Goal: Task Accomplishment & Management: Complete application form

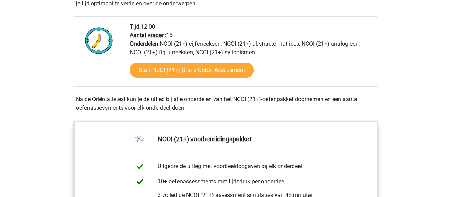
scroll to position [250, 0]
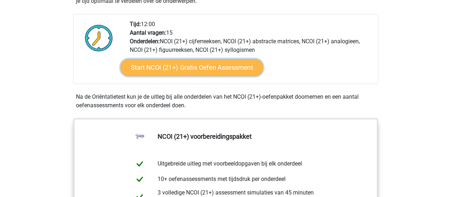
click at [185, 65] on link "Start NCOI (21+) Gratis Oefen Assessment" at bounding box center [191, 67] width 143 height 17
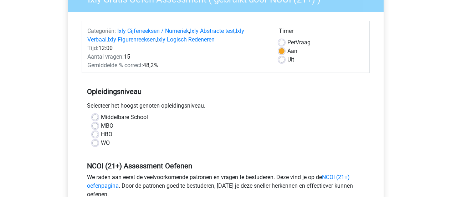
scroll to position [107, 0]
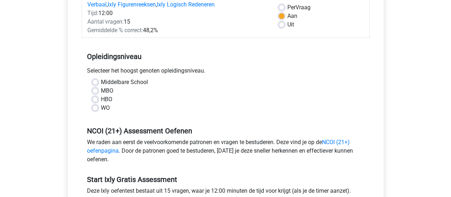
click at [101, 81] on label "Middelbare School" at bounding box center [124, 82] width 47 height 9
click at [95, 81] on input "Middelbare School" at bounding box center [95, 81] width 6 height 7
radio input "true"
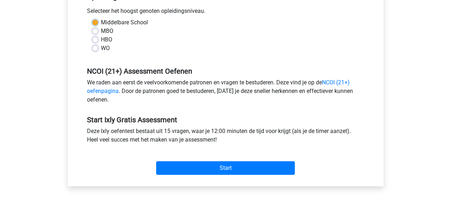
scroll to position [178, 0]
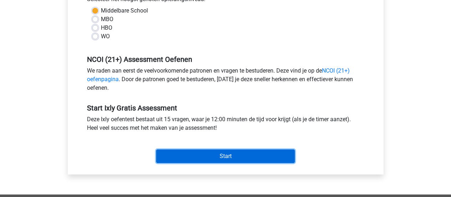
click at [215, 151] on input "Start" at bounding box center [225, 156] width 139 height 14
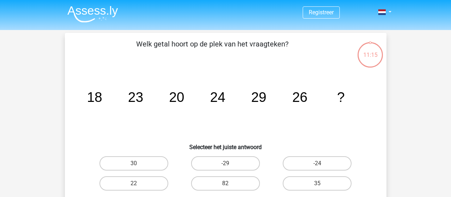
click at [102, 102] on tspan "24" at bounding box center [94, 96] width 15 height 15
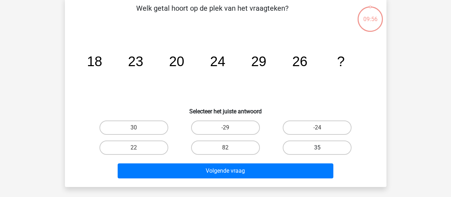
click at [306, 149] on label "35" at bounding box center [317, 147] width 69 height 14
click at [318, 149] on input "35" at bounding box center [320, 149] width 5 height 5
radio input "true"
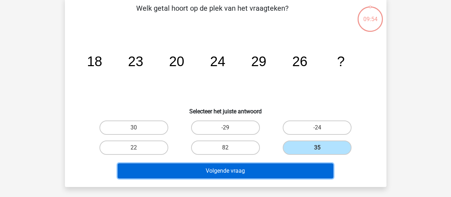
click at [218, 172] on button "Volgende vraag" at bounding box center [226, 170] width 216 height 15
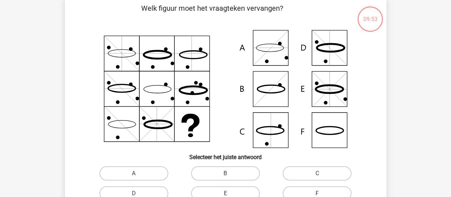
scroll to position [33, 0]
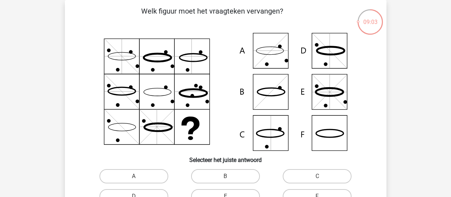
click at [276, 138] on icon at bounding box center [226, 92] width 288 height 118
click at [298, 169] on label "C" at bounding box center [317, 176] width 69 height 14
click at [318, 176] on input "C" at bounding box center [320, 178] width 5 height 5
radio input "true"
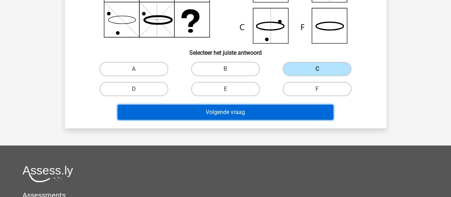
click at [232, 112] on button "Volgende vraag" at bounding box center [226, 112] width 216 height 15
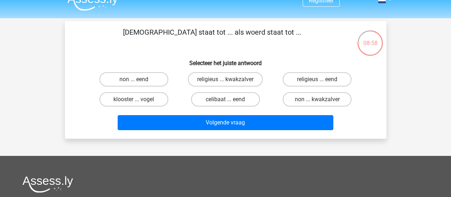
scroll to position [0, 0]
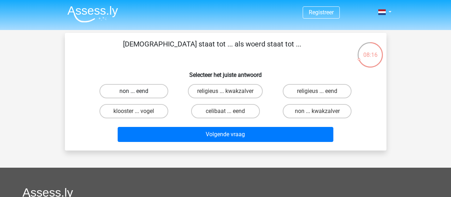
click at [150, 89] on label "non ... eend" at bounding box center [134, 91] width 69 height 14
click at [138, 91] on input "non ... eend" at bounding box center [136, 93] width 5 height 5
radio input "true"
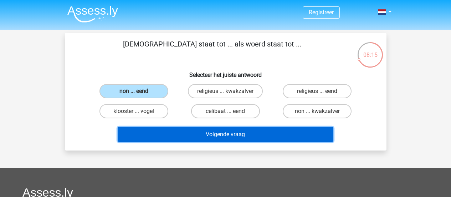
click at [220, 135] on button "Volgende vraag" at bounding box center [226, 134] width 216 height 15
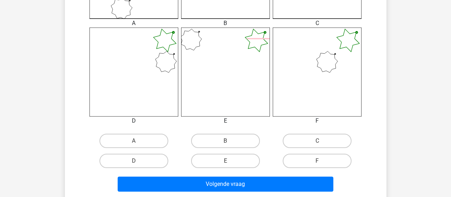
scroll to position [283, 0]
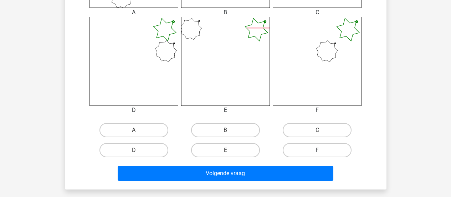
click at [308, 149] on label "F" at bounding box center [317, 150] width 69 height 14
click at [318, 150] on input "F" at bounding box center [320, 152] width 5 height 5
radio input "true"
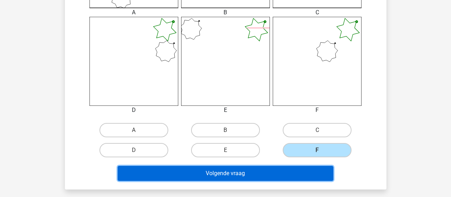
click at [219, 174] on button "Volgende vraag" at bounding box center [226, 173] width 216 height 15
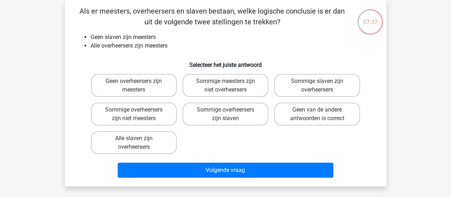
scroll to position [0, 0]
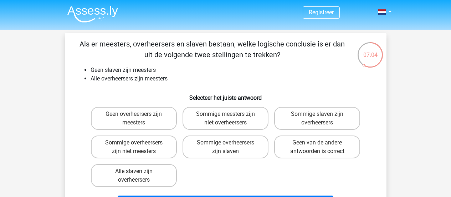
click at [143, 77] on li "Alle overheersers zijn meesters" at bounding box center [233, 78] width 285 height 9
click at [167, 118] on label "Geen overheersers zijn meesters" at bounding box center [134, 118] width 86 height 23
click at [138, 118] on input "Geen overheersers zijn meesters" at bounding box center [136, 116] width 5 height 5
radio input "true"
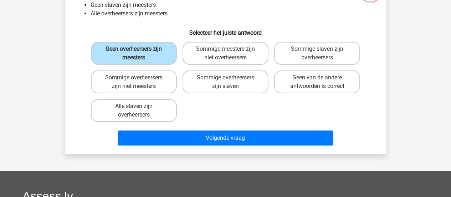
scroll to position [71, 0]
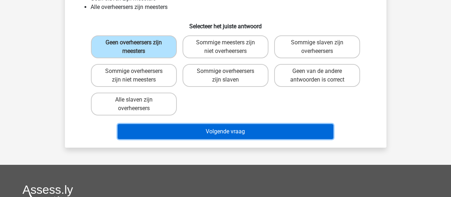
click at [216, 129] on button "Volgende vraag" at bounding box center [226, 131] width 216 height 15
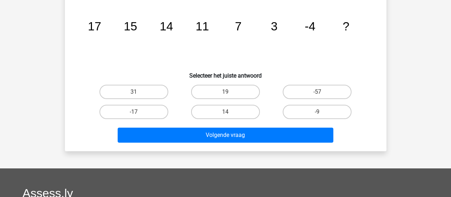
scroll to position [33, 0]
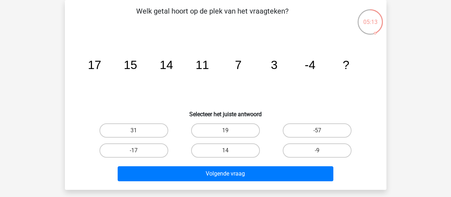
click at [101, 66] on tspan "3" at bounding box center [94, 64] width 13 height 13
click at [301, 146] on label "-9" at bounding box center [317, 150] width 69 height 14
click at [318, 150] on input "-9" at bounding box center [320, 152] width 5 height 5
radio input "true"
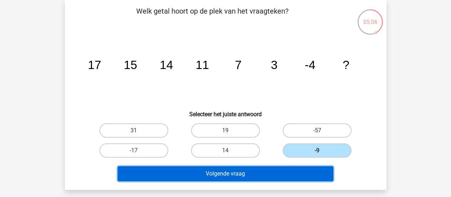
click at [223, 175] on button "Volgende vraag" at bounding box center [226, 173] width 216 height 15
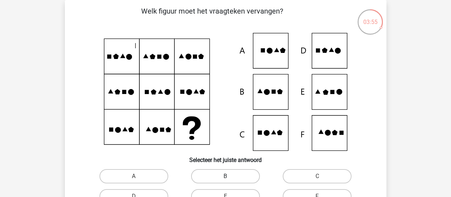
click at [233, 177] on label "B" at bounding box center [225, 176] width 69 height 14
click at [230, 177] on input "B" at bounding box center [228, 178] width 5 height 5
radio input "true"
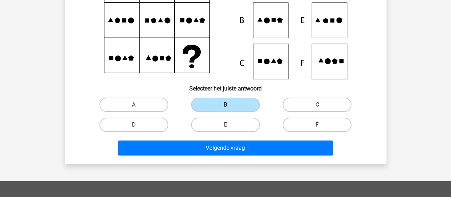
scroll to position [140, 0]
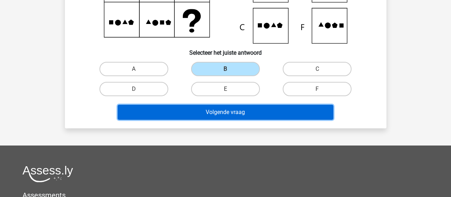
click at [224, 112] on button "Volgende vraag" at bounding box center [226, 112] width 216 height 15
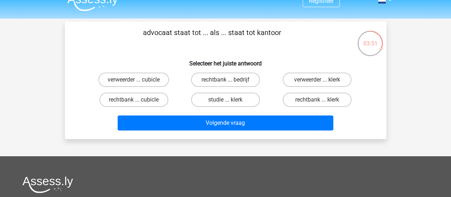
scroll to position [0, 0]
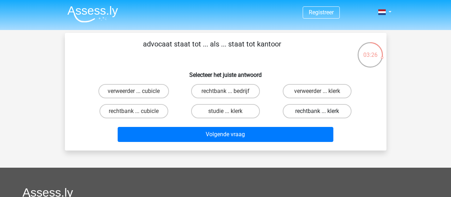
click at [297, 108] on label "rechtbank ... klerk" at bounding box center [317, 111] width 69 height 14
click at [318, 111] on input "rechtbank ... klerk" at bounding box center [320, 113] width 5 height 5
radio input "true"
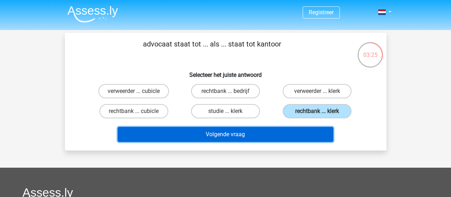
click at [233, 135] on button "Volgende vraag" at bounding box center [226, 134] width 216 height 15
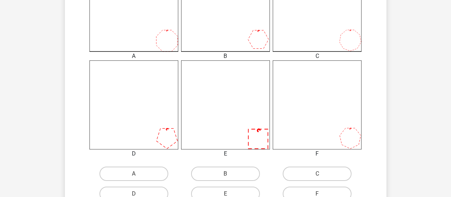
scroll to position [283, 0]
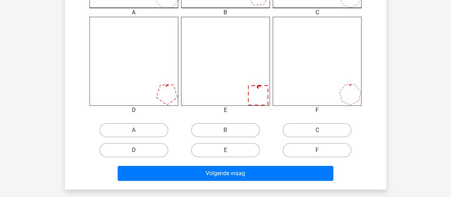
click at [139, 149] on label "D" at bounding box center [134, 150] width 69 height 14
click at [138, 150] on input "D" at bounding box center [136, 152] width 5 height 5
radio input "true"
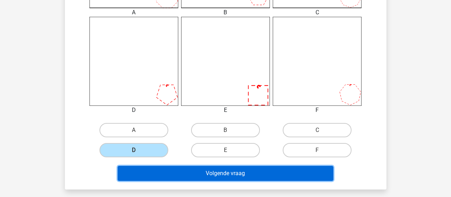
click at [219, 173] on button "Volgende vraag" at bounding box center [226, 173] width 216 height 15
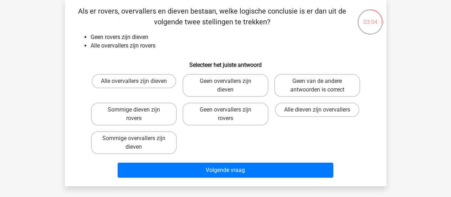
scroll to position [0, 0]
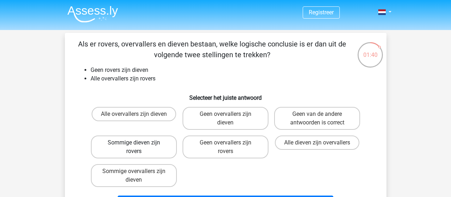
click at [163, 145] on label "Sommige dieven zijn rovers" at bounding box center [134, 146] width 86 height 23
click at [138, 145] on input "Sommige dieven zijn rovers" at bounding box center [136, 144] width 5 height 5
radio input "true"
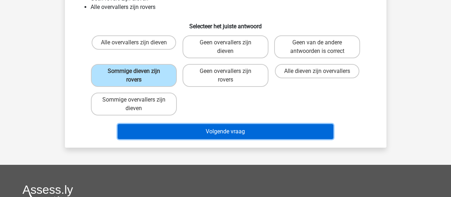
click at [217, 132] on button "Volgende vraag" at bounding box center [226, 131] width 216 height 15
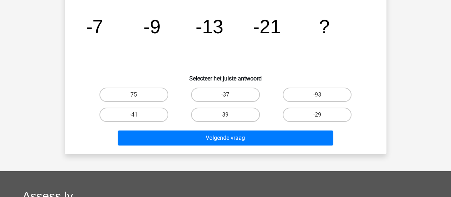
scroll to position [33, 0]
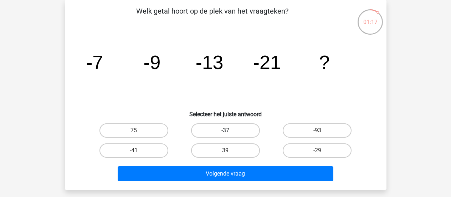
click at [220, 129] on label "-37" at bounding box center [225, 130] width 69 height 14
click at [226, 130] on input "-37" at bounding box center [228, 132] width 5 height 5
radio input "true"
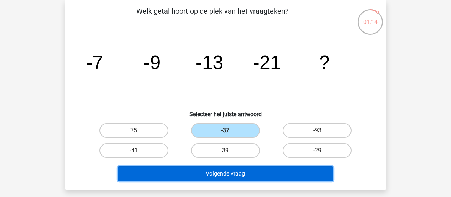
click at [219, 173] on button "Volgende vraag" at bounding box center [226, 173] width 216 height 15
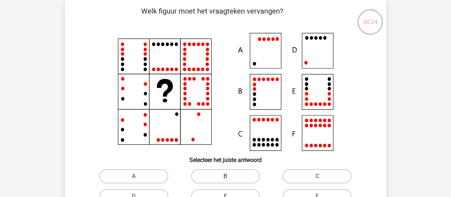
click at [232, 175] on label "B" at bounding box center [225, 176] width 69 height 14
click at [230, 176] on input "B" at bounding box center [228, 178] width 5 height 5
radio input "true"
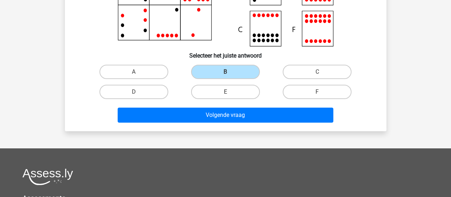
scroll to position [140, 0]
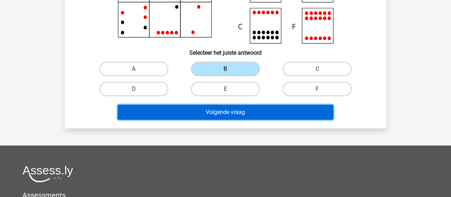
click at [230, 111] on button "Volgende vraag" at bounding box center [226, 112] width 216 height 15
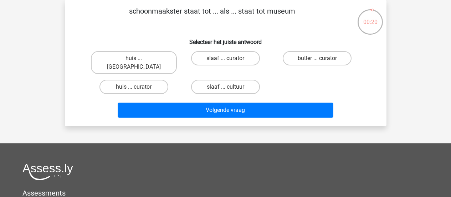
scroll to position [0, 0]
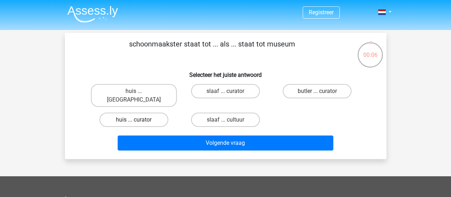
click at [149, 112] on label "huis ... curator" at bounding box center [134, 119] width 69 height 14
click at [138, 120] on input "huis ... curator" at bounding box center [136, 122] width 5 height 5
radio input "true"
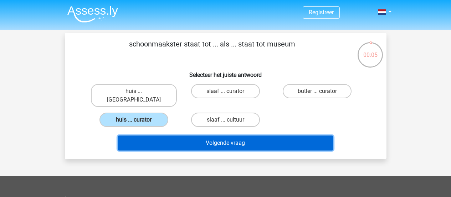
click at [218, 136] on button "Volgende vraag" at bounding box center [226, 142] width 216 height 15
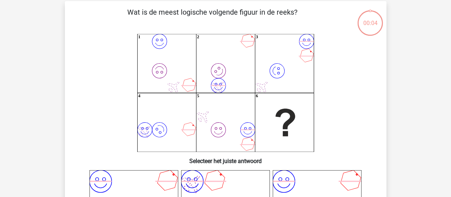
scroll to position [33, 0]
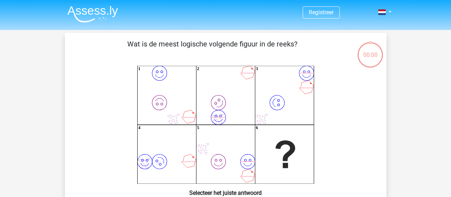
scroll to position [33, 0]
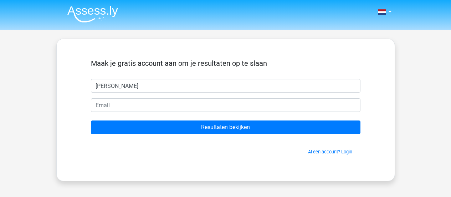
type input "[PERSON_NAME]"
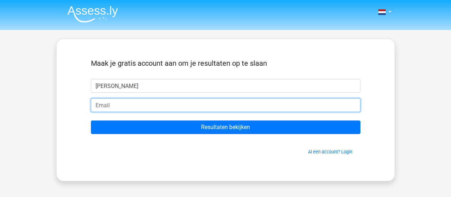
click at [113, 103] on input "email" at bounding box center [226, 105] width 270 height 14
type input "[EMAIL_ADDRESS][DOMAIN_NAME]"
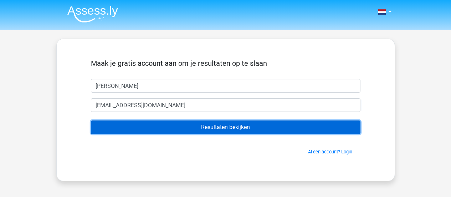
click at [204, 125] on input "Resultaten bekijken" at bounding box center [226, 127] width 270 height 14
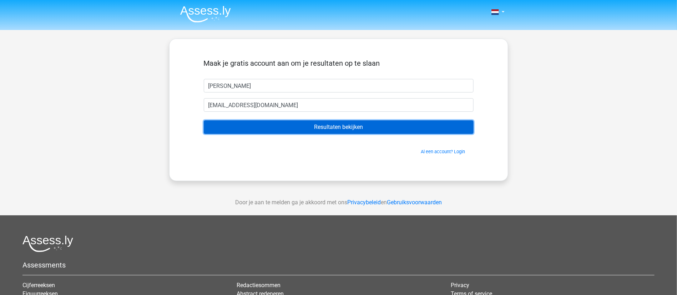
click at [325, 129] on input "Resultaten bekijken" at bounding box center [339, 127] width 270 height 14
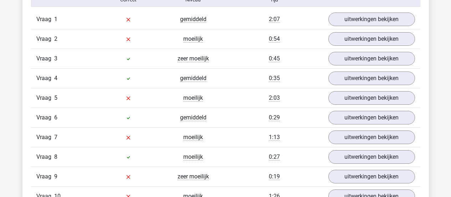
scroll to position [811, 0]
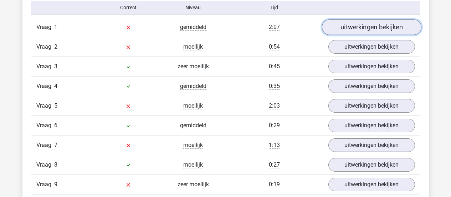
click at [350, 35] on link "uitwerkingen bekijken" at bounding box center [372, 27] width 100 height 16
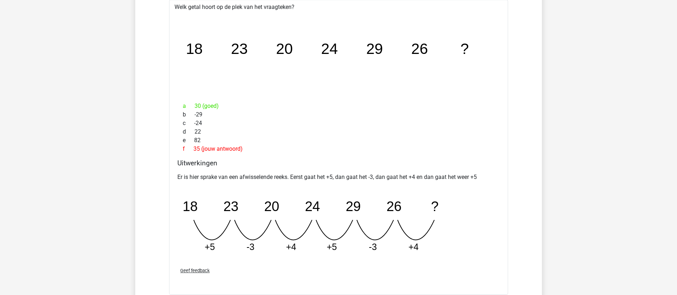
scroll to position [834, 0]
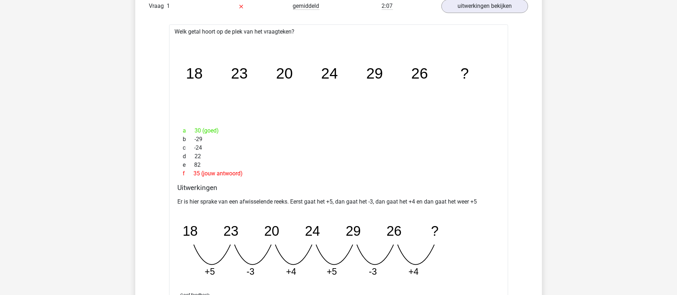
click at [175, 39] on div "Welk getal hoort op de plek van het vraagteken? image/svg+xml 18 23 20 24 29 26…" at bounding box center [338, 171] width 339 height 295
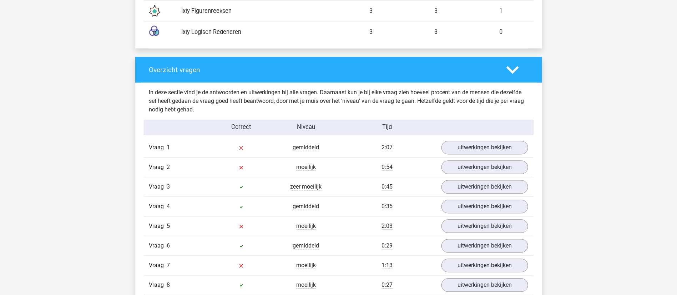
scroll to position [696, 0]
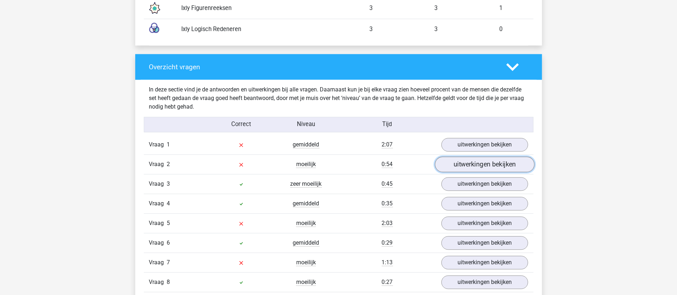
click at [462, 171] on link "uitwerkingen bekijken" at bounding box center [485, 164] width 100 height 16
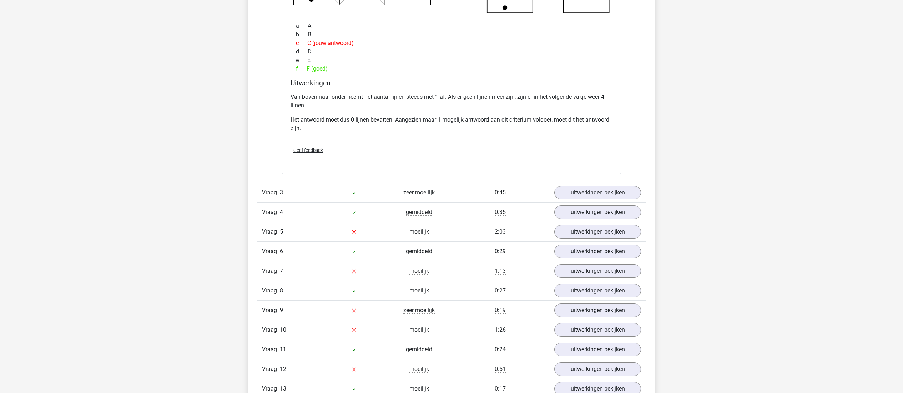
scroll to position [1053, 0]
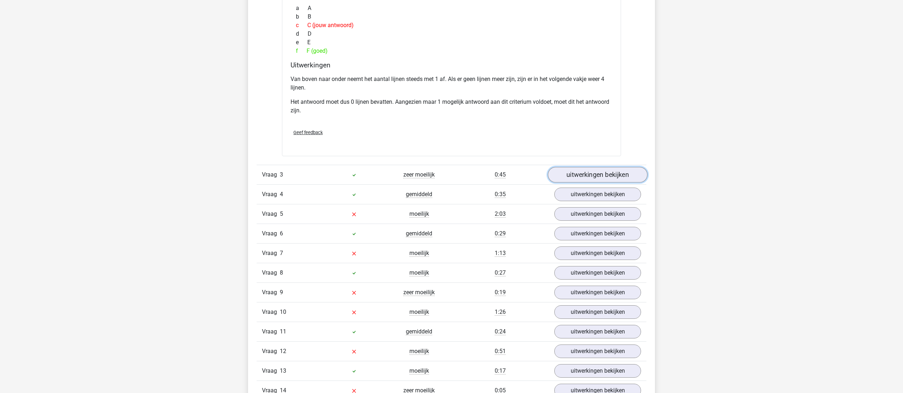
click at [600, 183] on link "uitwerkingen bekijken" at bounding box center [598, 175] width 100 height 16
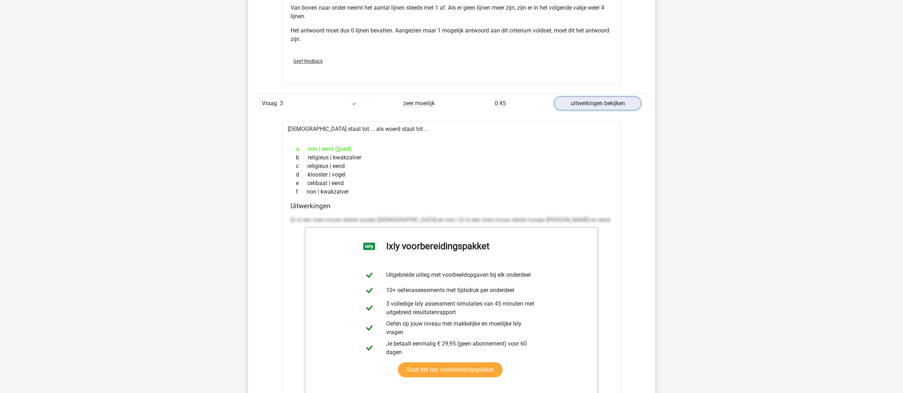
scroll to position [1195, 0]
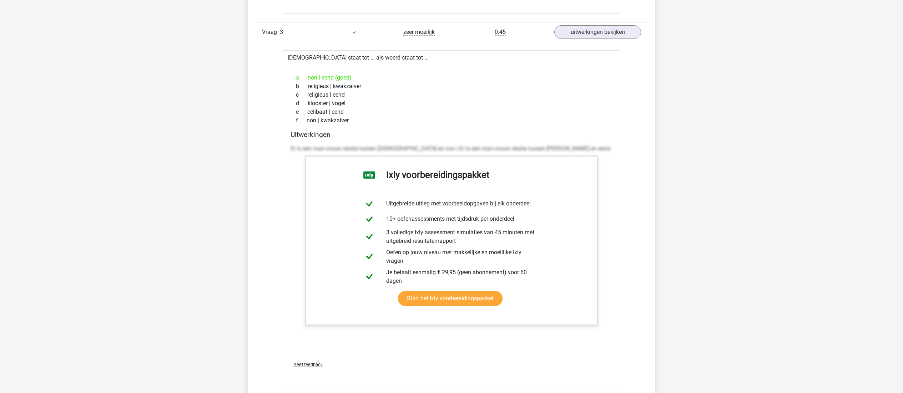
click at [403, 125] on div "f non | kwakzalver" at bounding box center [451, 120] width 322 height 9
click at [285, 249] on div "monnik staat tot ... als woerd staat tot ... a non | eend (goed) b religieus | …" at bounding box center [451, 219] width 339 height 338
click at [288, 69] on div "monnik staat tot ... als woerd staat tot ... a non | eend (goed) b religieus | …" at bounding box center [451, 219] width 339 height 338
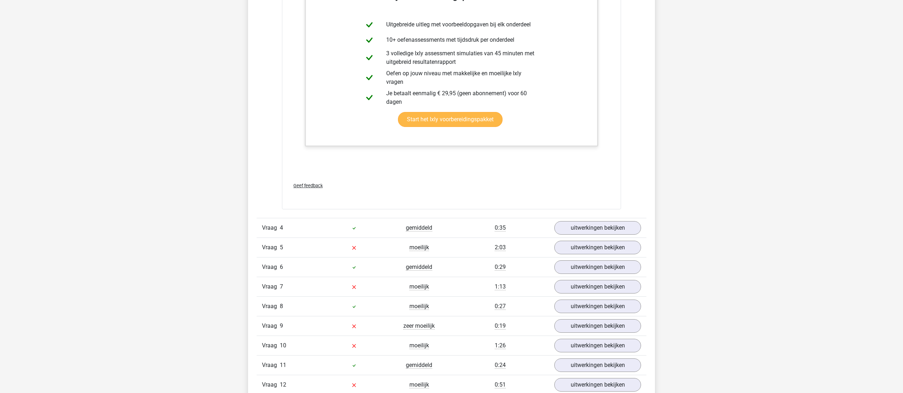
scroll to position [1409, 0]
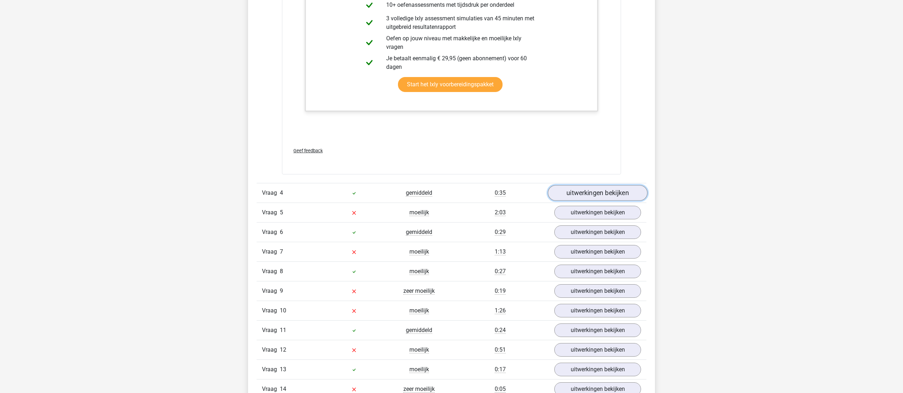
click at [600, 201] on link "uitwerkingen bekijken" at bounding box center [598, 193] width 100 height 16
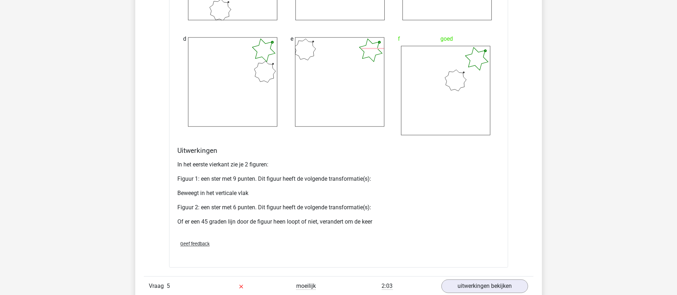
scroll to position [1945, 0]
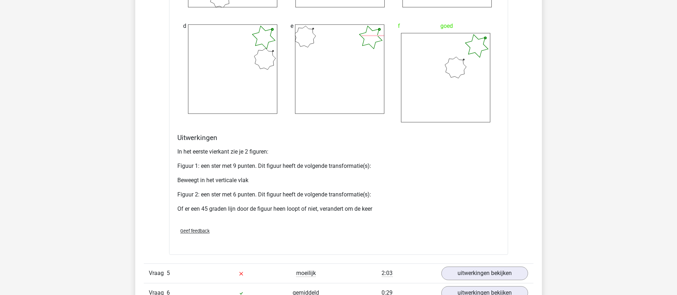
click at [383, 213] on p "Of er een 45 graden lijn door de figuur heen loopt of niet, verandert om de keer" at bounding box center [339, 209] width 322 height 9
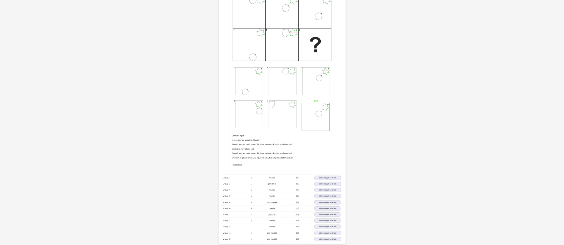
scroll to position [1713, 0]
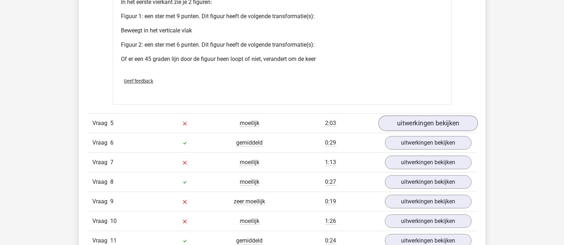
scroll to position [2025, 0]
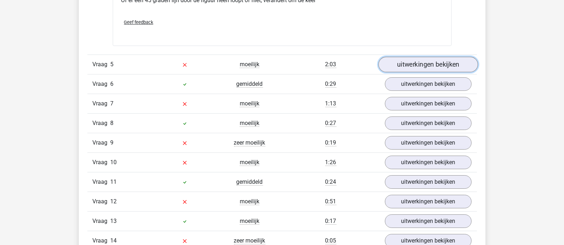
click at [434, 72] on link "uitwerkingen bekijken" at bounding box center [428, 65] width 100 height 16
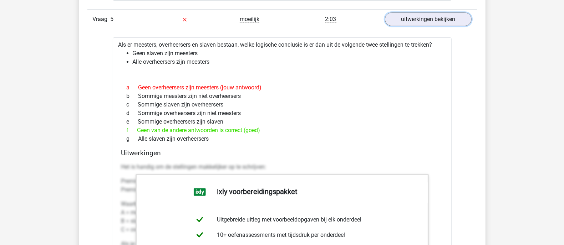
scroll to position [2070, 0]
click at [295, 144] on div "g Alle slaven zijn overheersers" at bounding box center [282, 140] width 322 height 9
drag, startPoint x: 118, startPoint y: 54, endPoint x: 222, endPoint y: 148, distance: 140.7
click at [222, 148] on div "Als er meesters, overheersers en slaven bestaan, welke logische conclusie is er…" at bounding box center [282, 223] width 339 height 370
drag, startPoint x: 208, startPoint y: 115, endPoint x: 117, endPoint y: 101, distance: 91.7
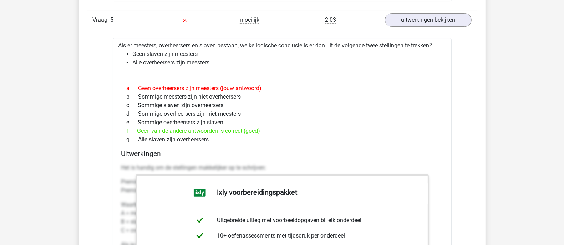
click at [117, 101] on div "Als er meesters, overheersers en slaven bestaan, welke logische conclusie is er…" at bounding box center [282, 223] width 339 height 370
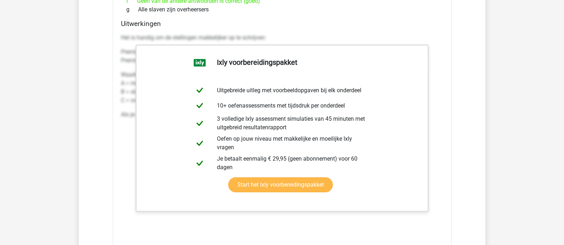
scroll to position [2203, 0]
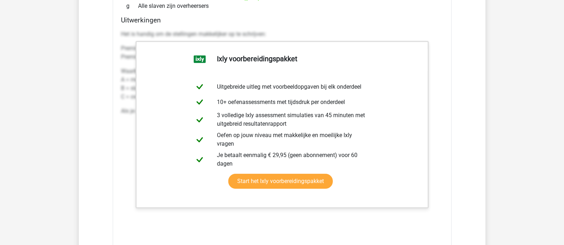
click at [120, 151] on div "Uitwerkingen Het is handig om de stellingen makkelijker op te schrijven: Premis…" at bounding box center [282, 128] width 328 height 225
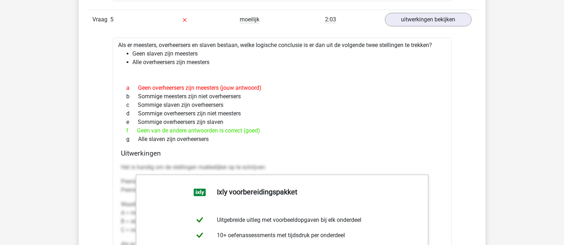
scroll to position [2070, 0]
click at [418, 28] on link "uitwerkingen bekijken" at bounding box center [428, 20] width 100 height 16
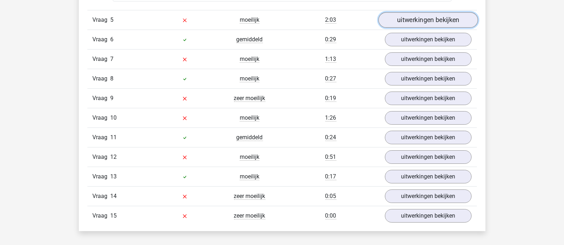
click at [418, 28] on link "uitwerkingen bekijken" at bounding box center [428, 20] width 100 height 16
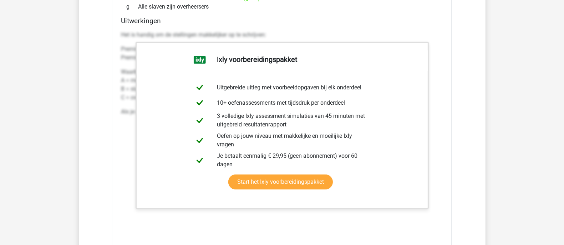
scroll to position [2203, 0]
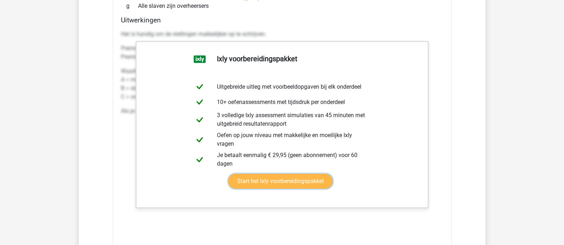
click at [333, 174] on link "Start het Ixly voorbereidingspakket" at bounding box center [280, 181] width 105 height 15
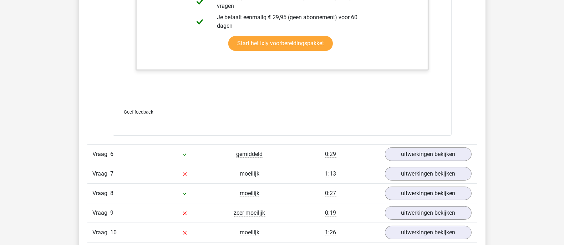
scroll to position [2382, 0]
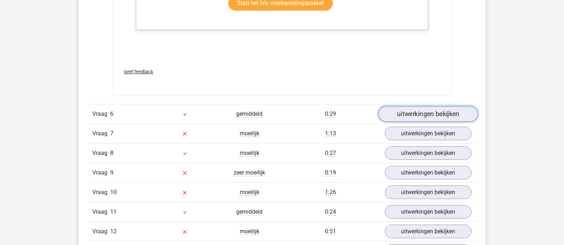
click at [402, 122] on link "uitwerkingen bekijken" at bounding box center [428, 115] width 100 height 16
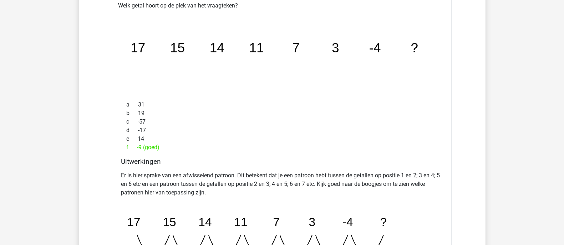
scroll to position [2516, 0]
click at [287, 92] on icon "image/svg+xml 17 15 14 11 7 3 -4 ?" at bounding box center [282, 52] width 316 height 79
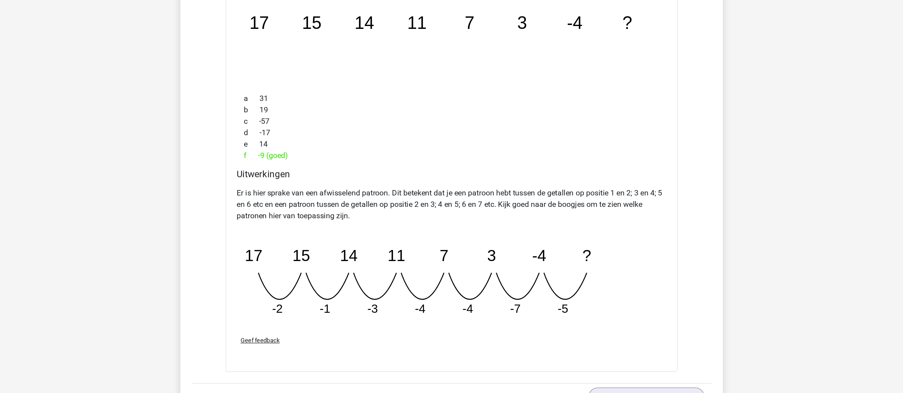
scroll to position [2623, 0]
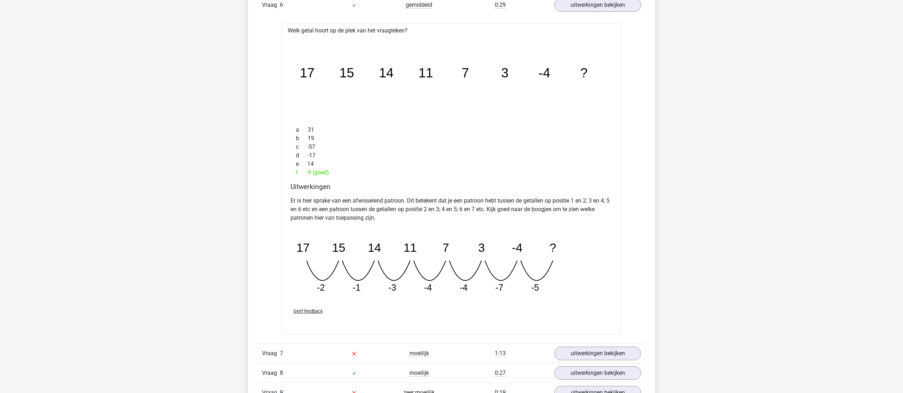
click at [288, 47] on div "Welk getal hoort op de plek van het vraagteken? image/svg+xml 17 15 14 11 7 3 -…" at bounding box center [451, 179] width 339 height 312
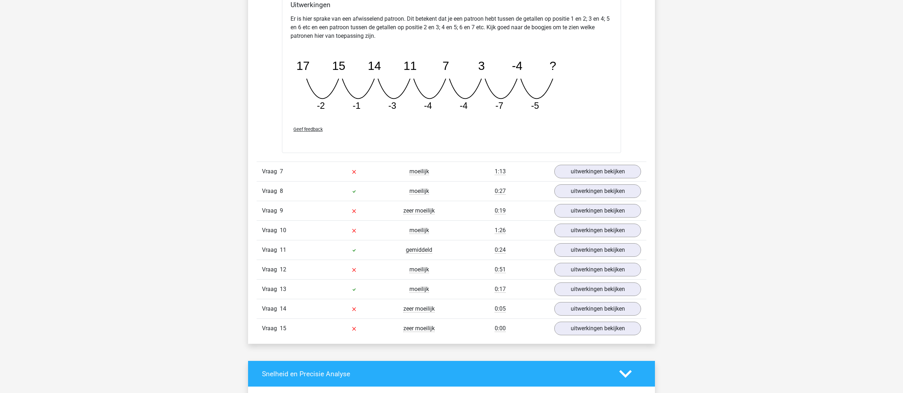
scroll to position [2837, 0]
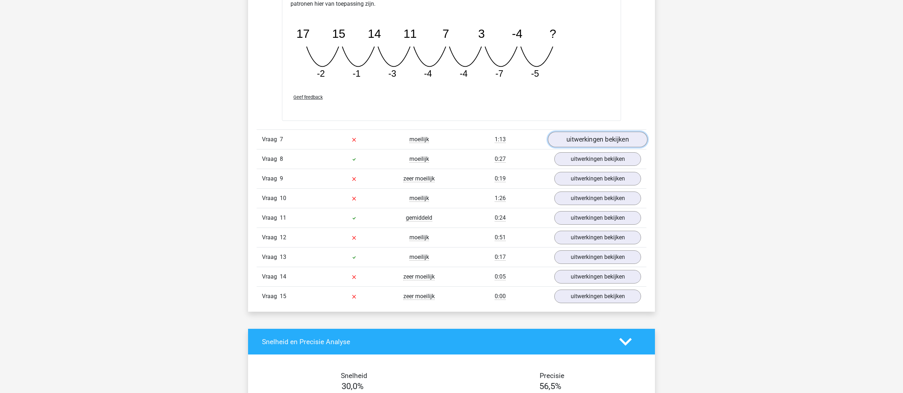
click at [599, 147] on link "uitwerkingen bekijken" at bounding box center [598, 140] width 100 height 16
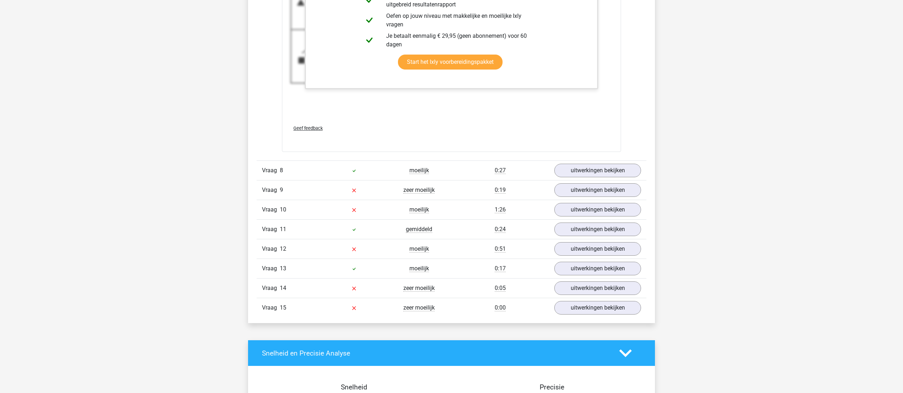
scroll to position [3336, 0]
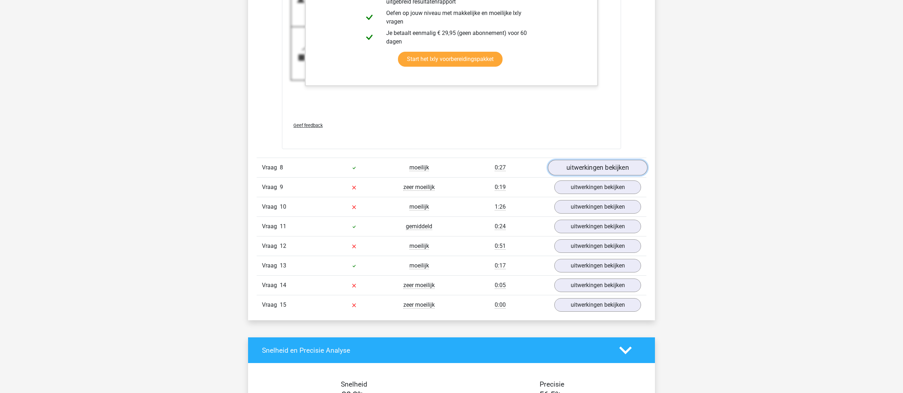
click at [569, 176] on link "uitwerkingen bekijken" at bounding box center [598, 168] width 100 height 16
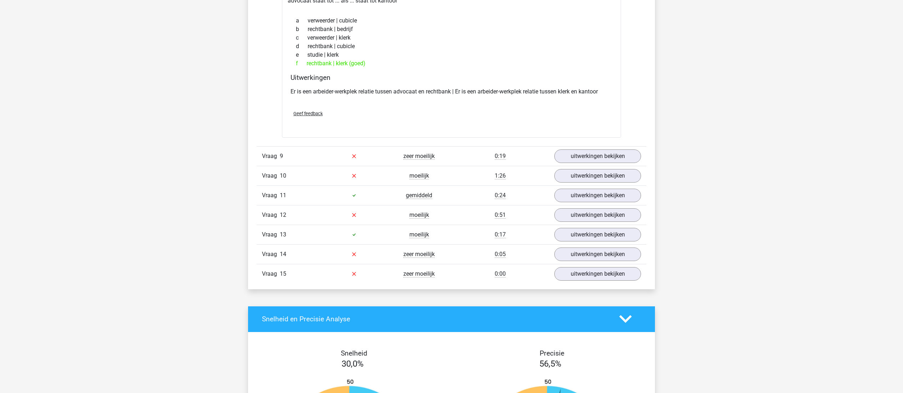
scroll to position [3550, 0]
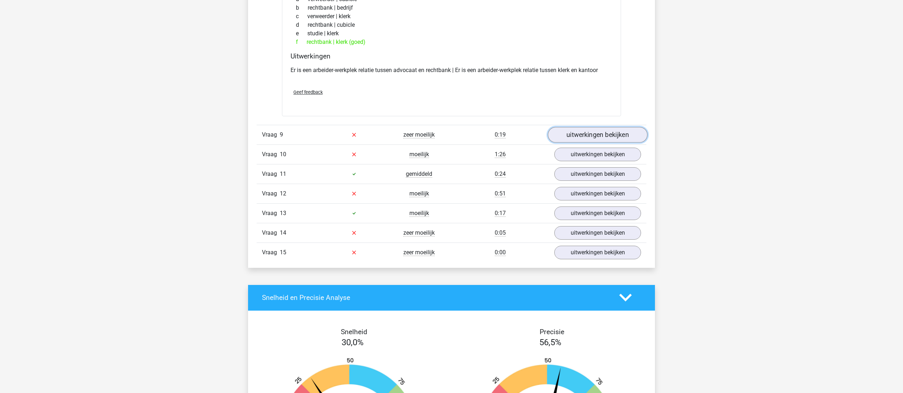
click at [576, 143] on link "uitwerkingen bekijken" at bounding box center [598, 135] width 100 height 16
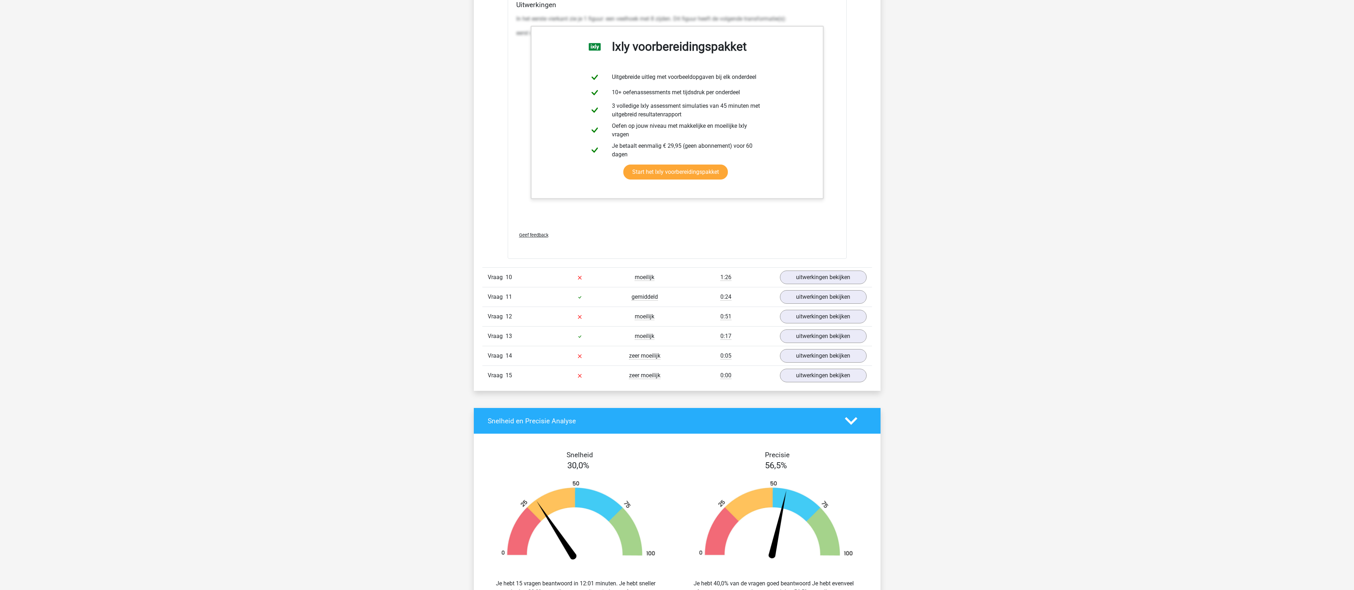
scroll to position [4193, 0]
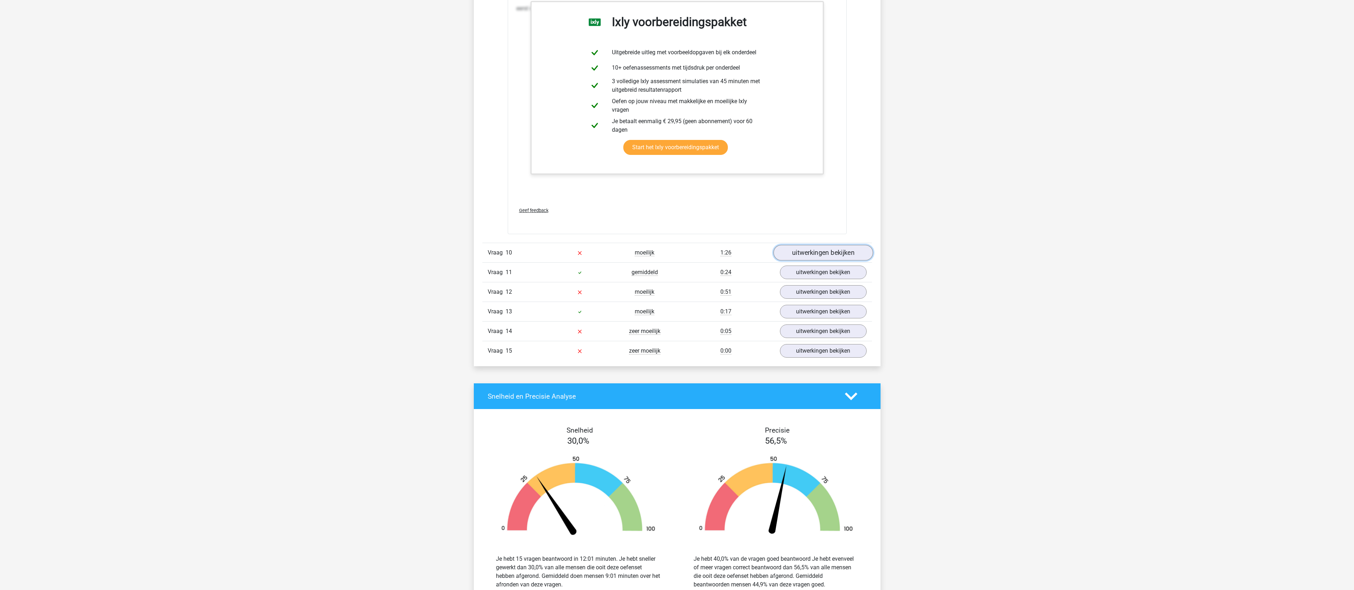
click at [677, 260] on link "uitwerkingen bekijken" at bounding box center [823, 253] width 100 height 16
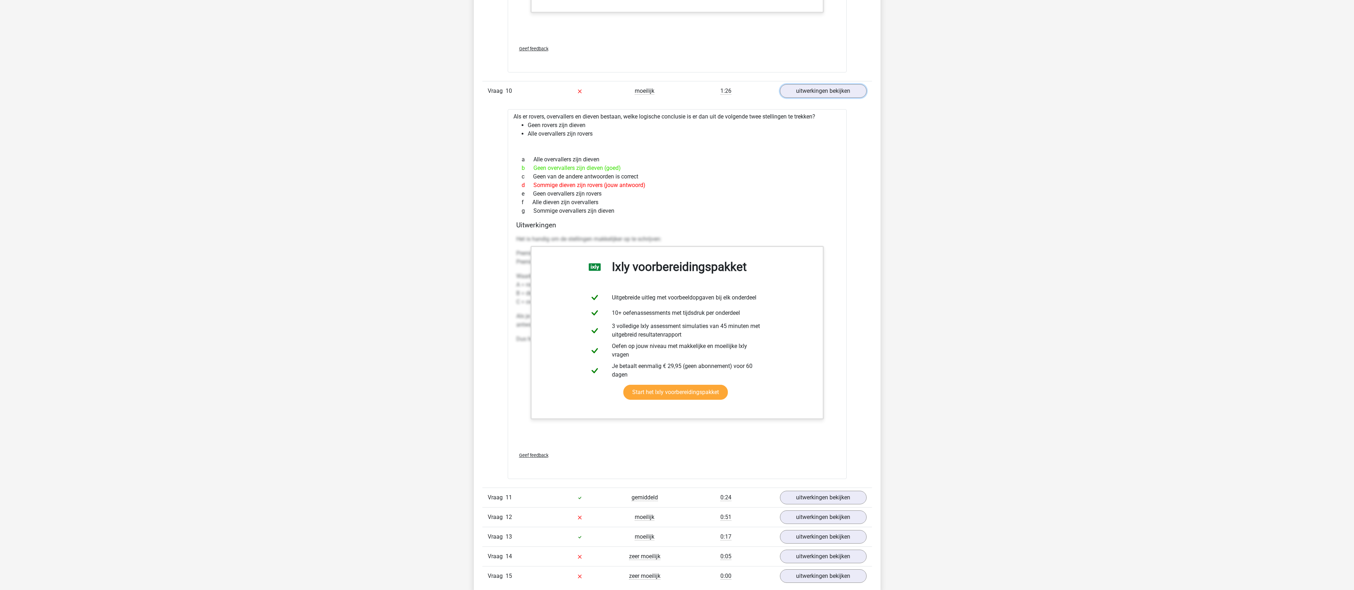
scroll to position [4407, 0]
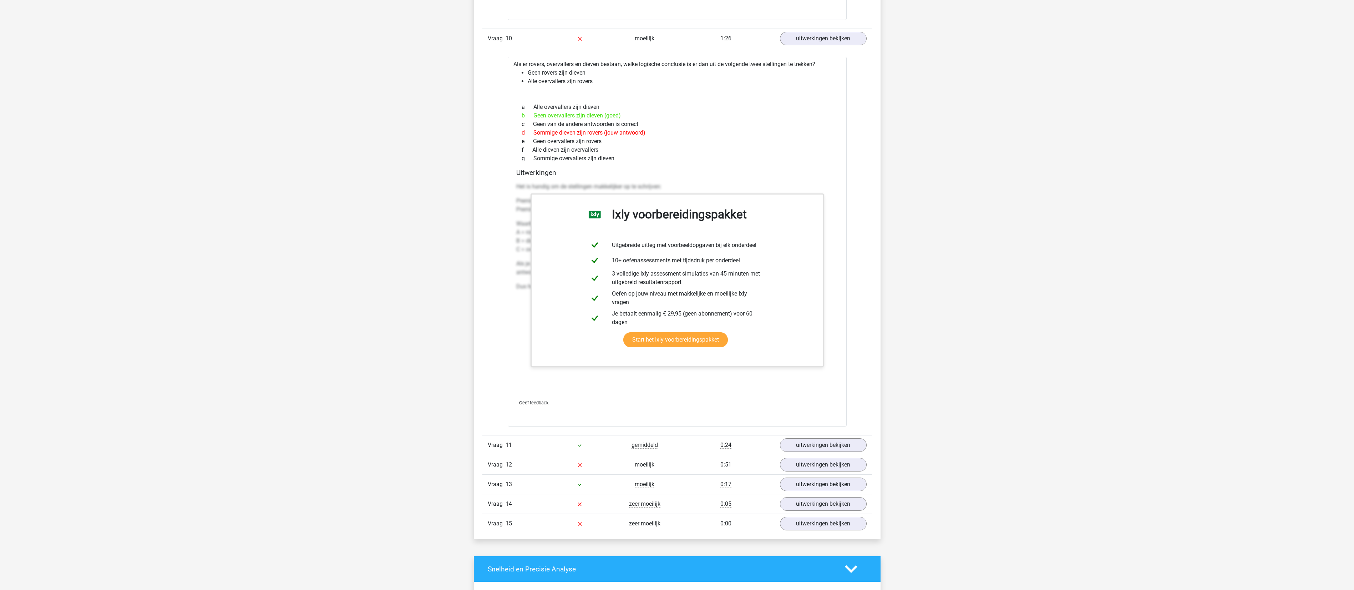
click at [677, 146] on div "e Geen overvallers zijn rovers" at bounding box center [677, 141] width 322 height 9
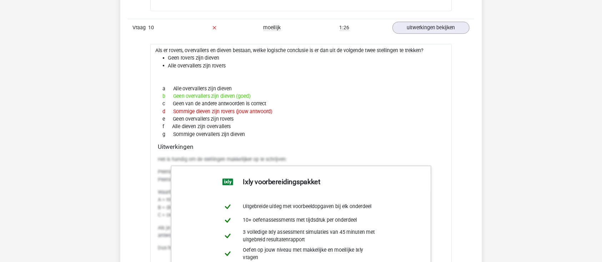
scroll to position [4407, 0]
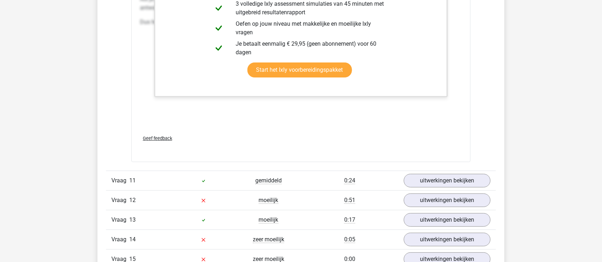
click at [326, 129] on div "Het is handig om de stellingen makkelijker op te schrijven: Premisse 1: Geen A …" at bounding box center [301, 22] width 322 height 214
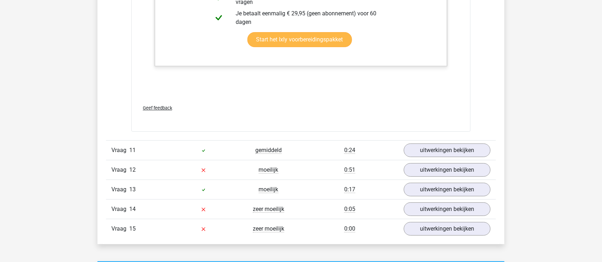
scroll to position [4455, 0]
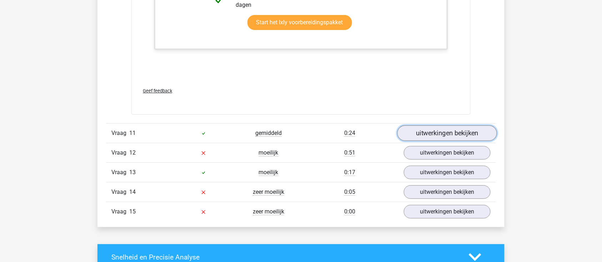
click at [449, 141] on link "uitwerkingen bekijken" at bounding box center [447, 133] width 100 height 16
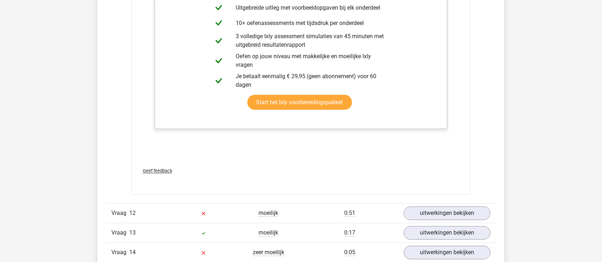
scroll to position [4883, 0]
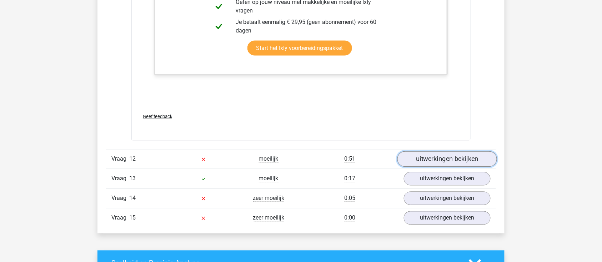
click at [433, 167] on link "uitwerkingen bekijken" at bounding box center [447, 159] width 100 height 16
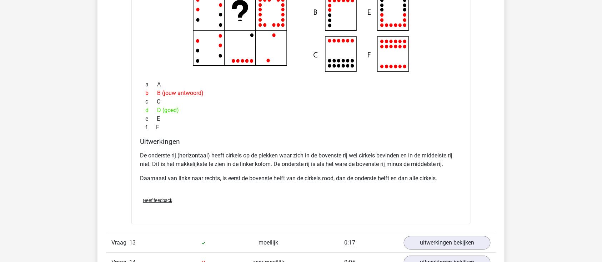
scroll to position [5073, 0]
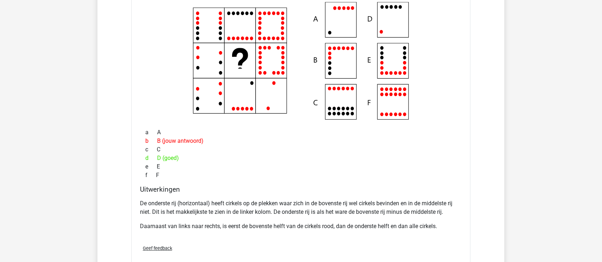
click at [138, 6] on div "Welk figuur moet het vraagteken vervangen?" at bounding box center [300, 129] width 339 height 285
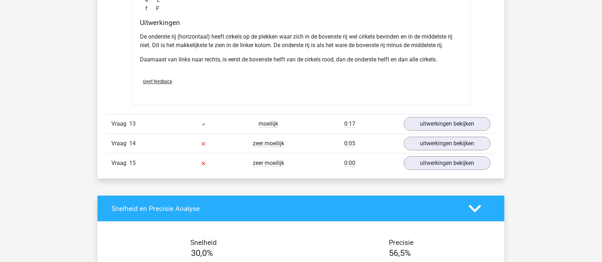
scroll to position [5264, 0]
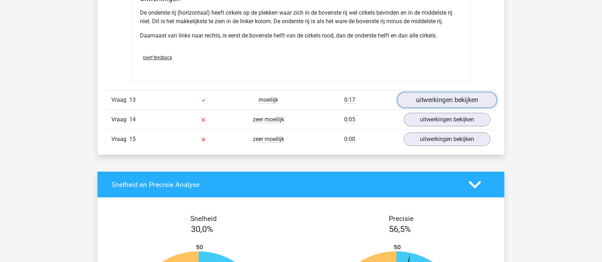
click at [430, 108] on link "uitwerkingen bekijken" at bounding box center [447, 100] width 100 height 16
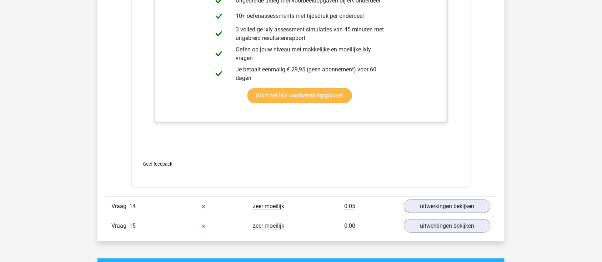
scroll to position [5549, 0]
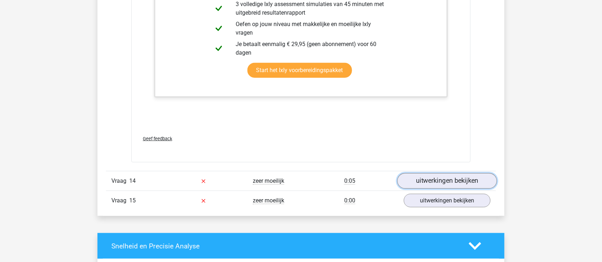
click at [432, 189] on link "uitwerkingen bekijken" at bounding box center [447, 181] width 100 height 16
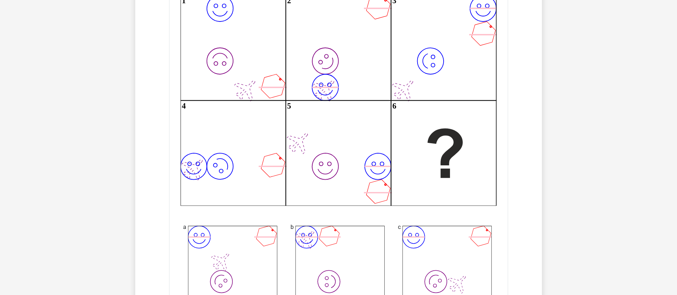
scroll to position [6061, 0]
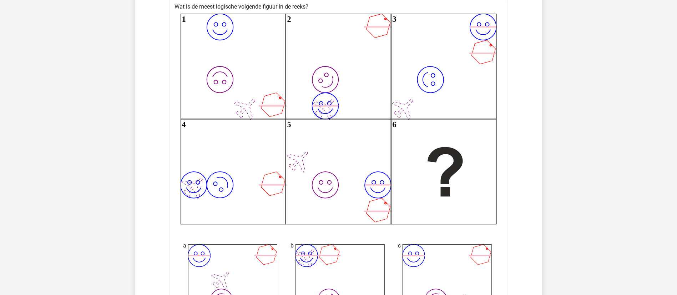
drag, startPoint x: 175, startPoint y: 25, endPoint x: 449, endPoint y: 234, distance: 344.8
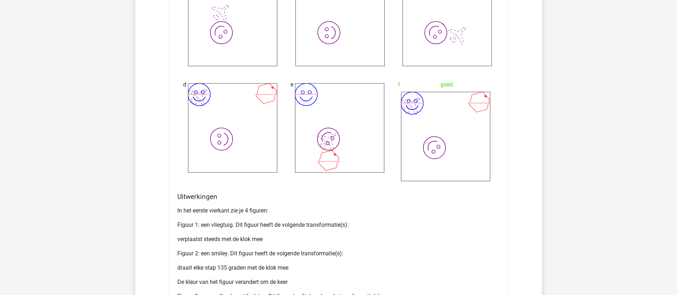
scroll to position [6275, 0]
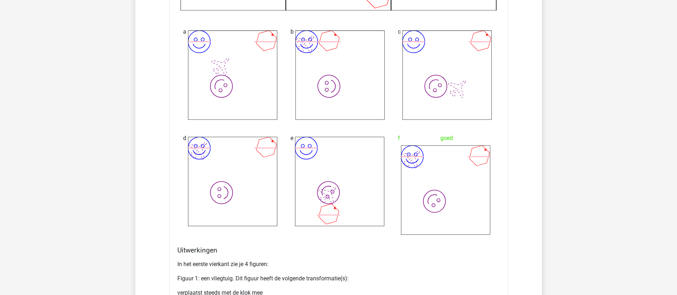
click at [180, 41] on div "a image/svg+xml image/svg+xml" at bounding box center [231, 72] width 107 height 106
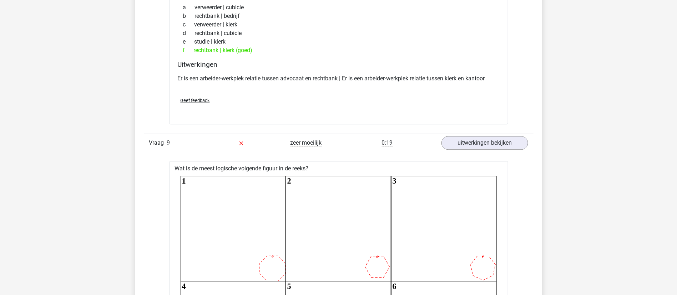
scroll to position [3438, 0]
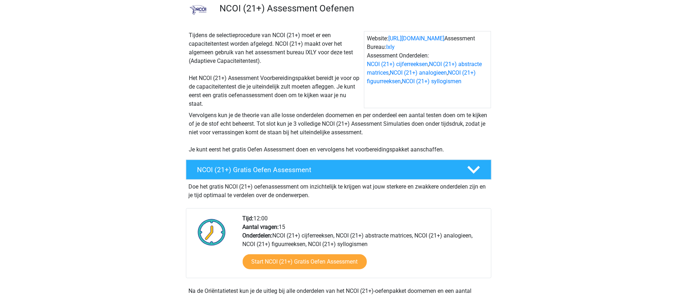
scroll to position [54, 0]
